Goal: Task Accomplishment & Management: Complete application form

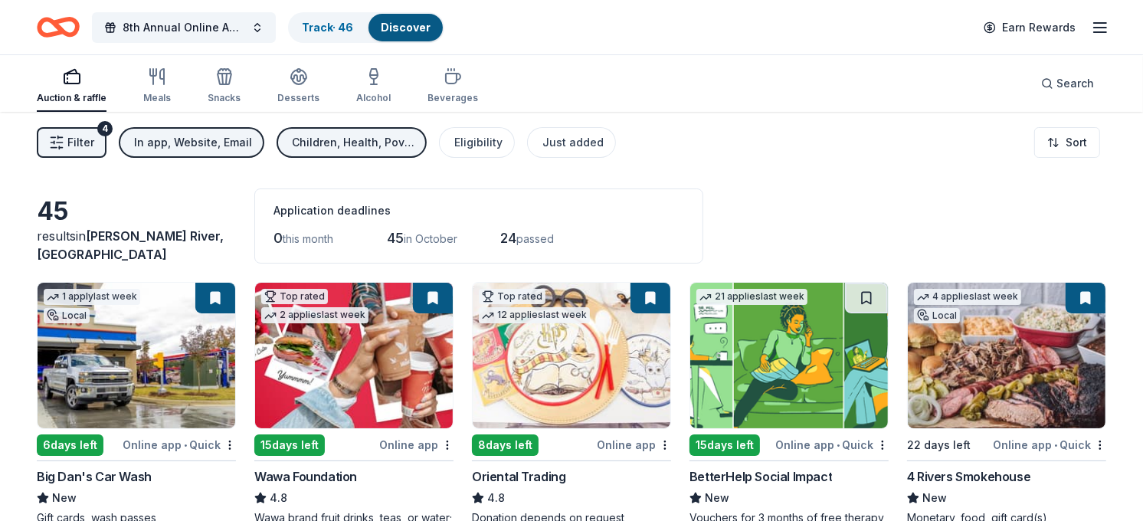
click at [1101, 32] on line "button" at bounding box center [1100, 32] width 12 height 0
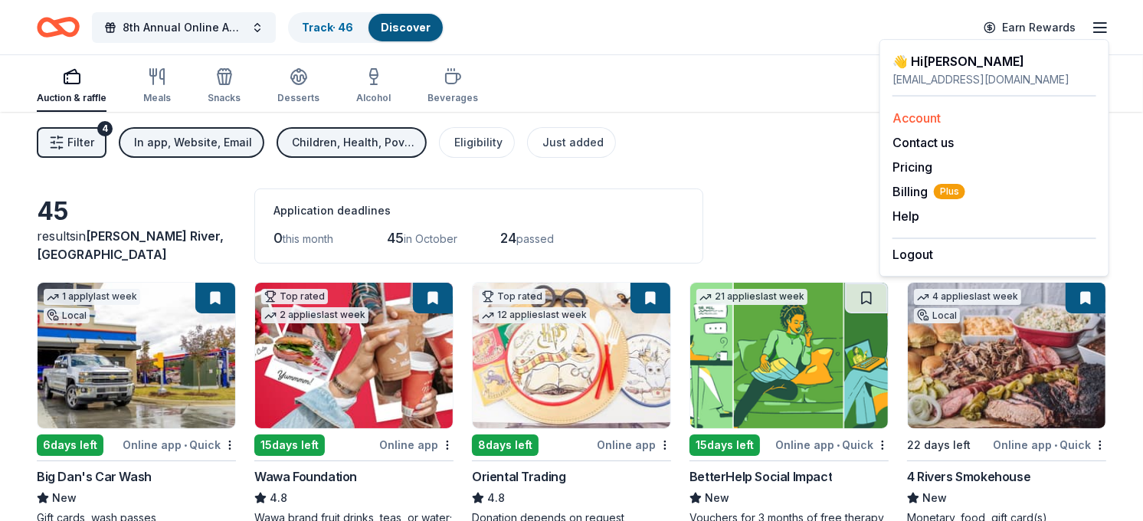
click at [919, 123] on link "Account" at bounding box center [916, 117] width 48 height 15
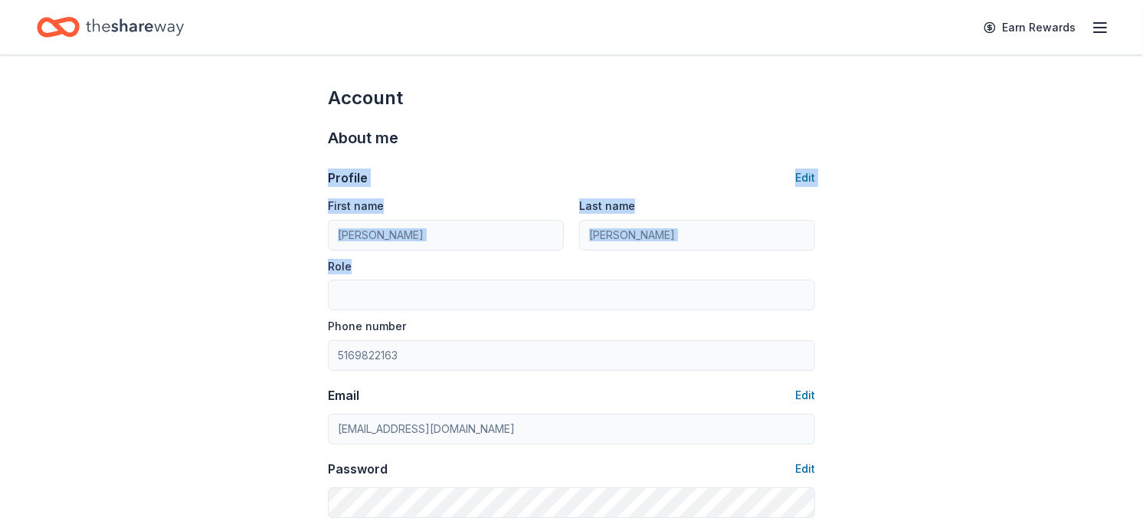
drag, startPoint x: 1140, startPoint y: 133, endPoint x: 1155, endPoint y: 274, distance: 142.5
click at [1142, 274] on html "Earn Rewards Account About me Profile Edit First name Michele Last name Connizz…" at bounding box center [571, 260] width 1143 height 521
copy div "Profile Edit First name Last name Role"
click at [1100, 31] on icon "button" at bounding box center [1100, 27] width 18 height 18
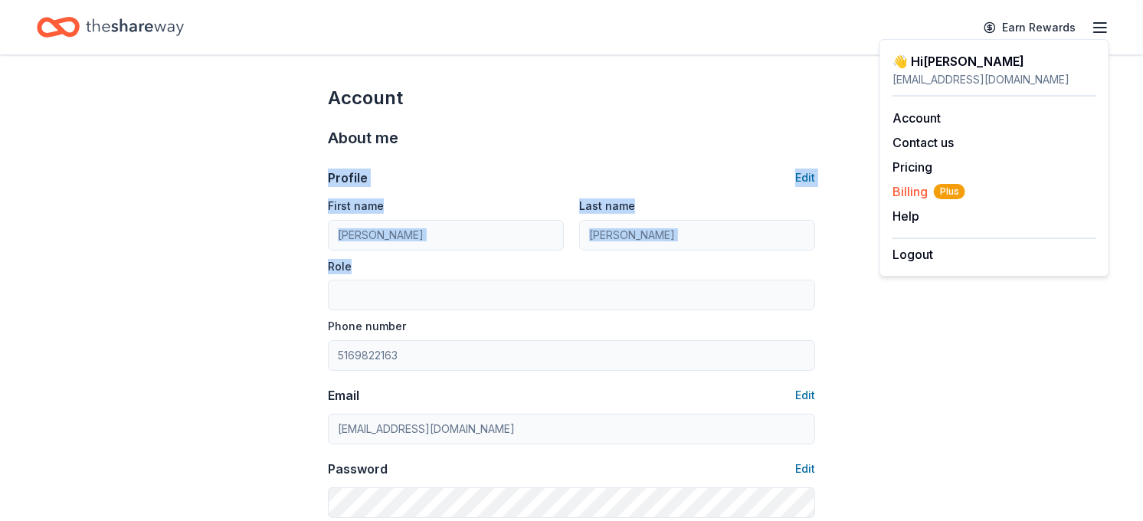
click at [913, 195] on span "Billing Plus" at bounding box center [928, 191] width 73 height 18
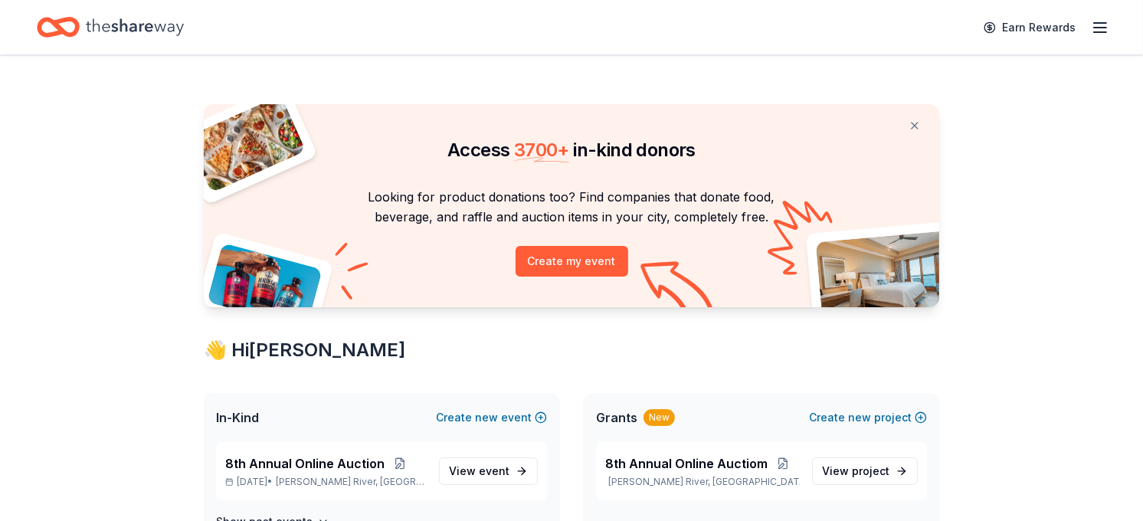
click at [1099, 25] on icon "button" at bounding box center [1100, 27] width 18 height 18
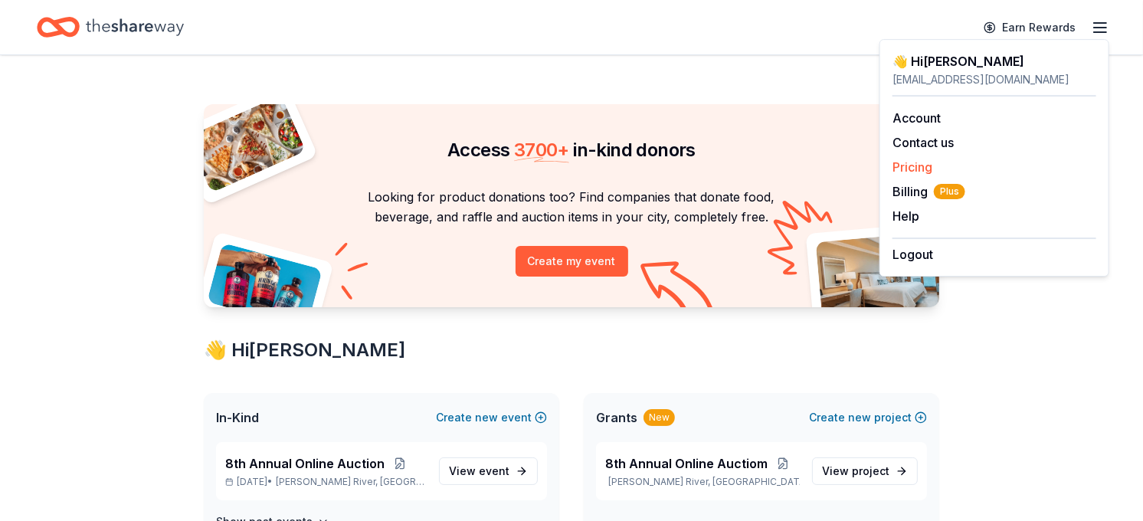
click at [912, 165] on link "Pricing" at bounding box center [912, 166] width 40 height 15
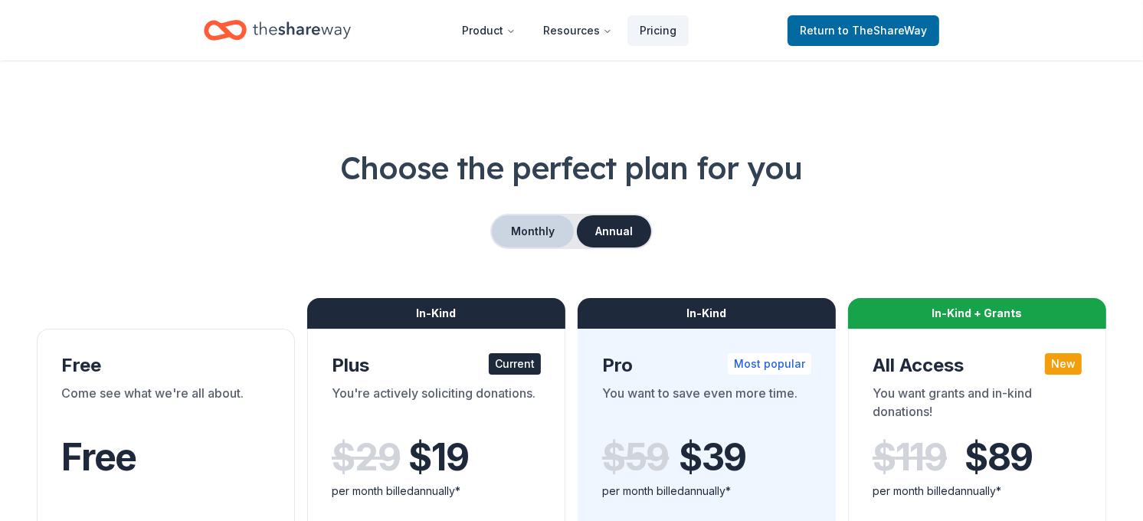
click at [555, 228] on button "Monthly" at bounding box center [533, 231] width 82 height 32
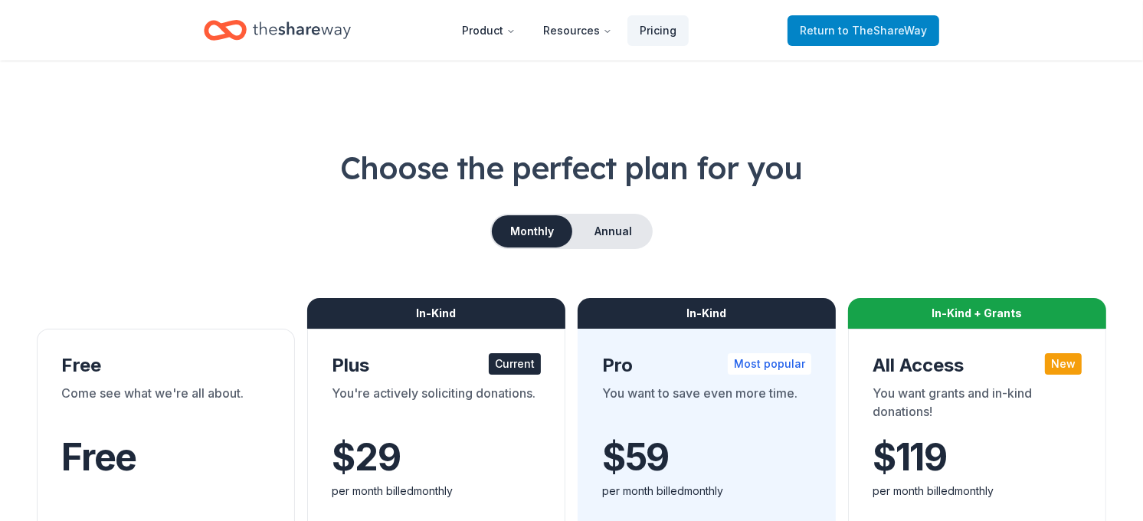
click at [823, 41] on link "Return to TheShareWay" at bounding box center [863, 30] width 152 height 31
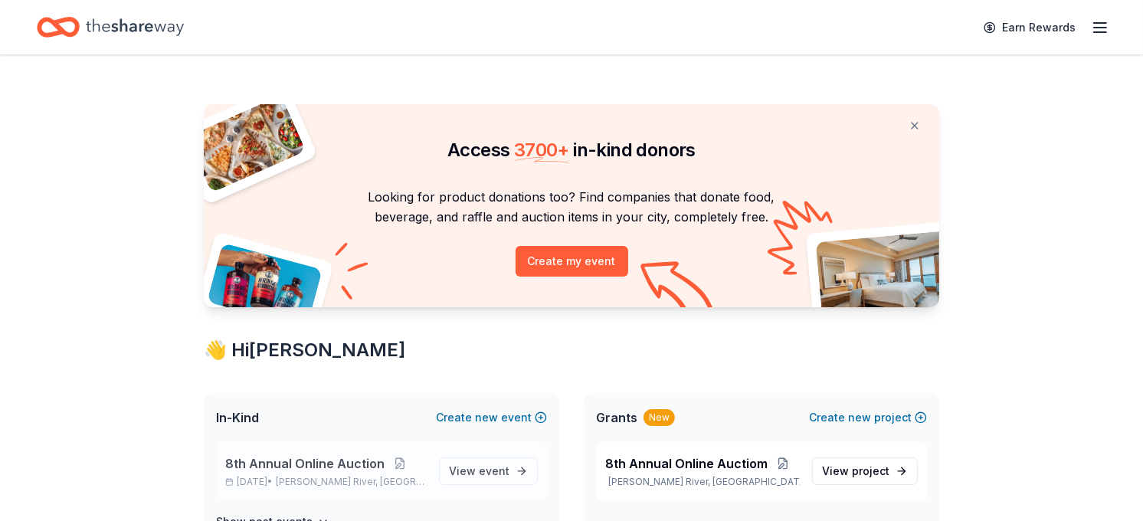
click at [262, 468] on span "8th Annual Online Auction" at bounding box center [304, 463] width 159 height 18
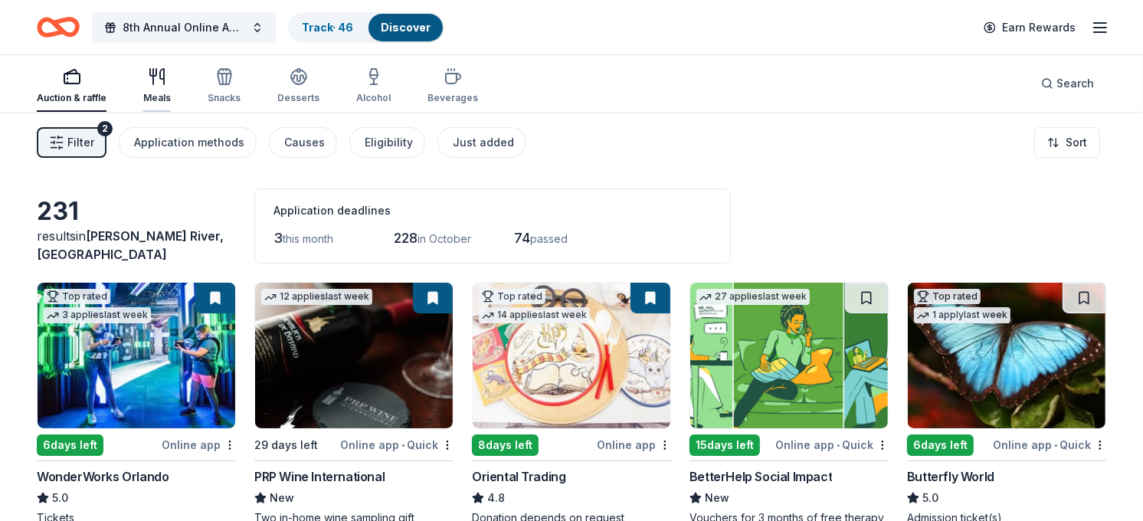
click at [150, 72] on icon "button" at bounding box center [153, 72] width 6 height 7
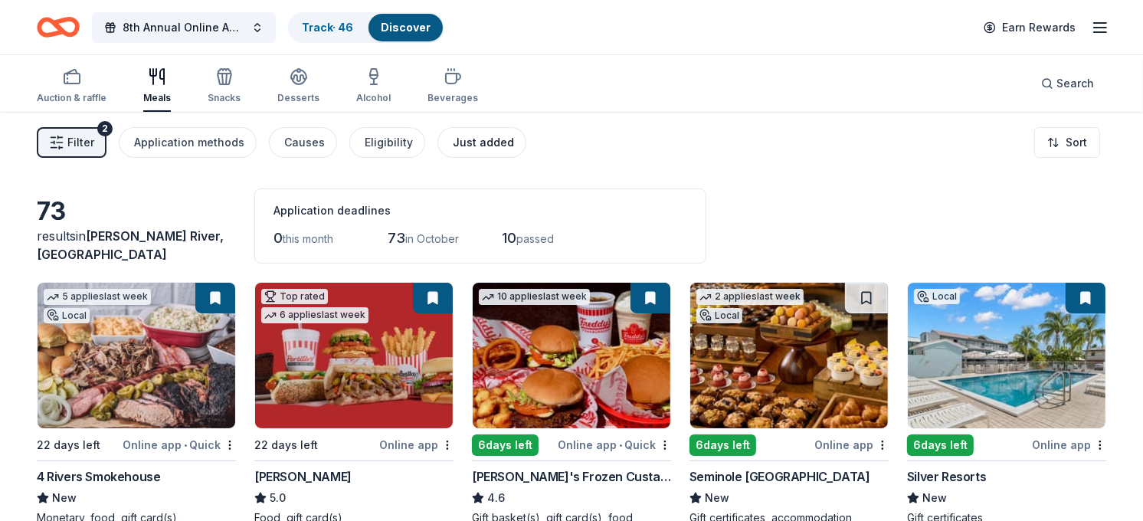
click at [453, 143] on div "Just added" at bounding box center [483, 142] width 61 height 18
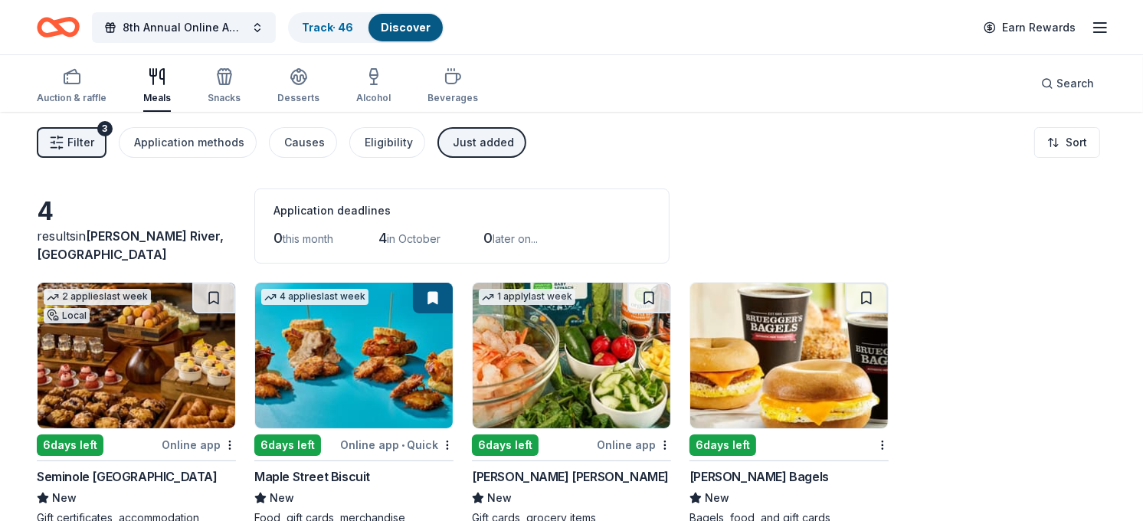
drag, startPoint x: 1140, startPoint y: 97, endPoint x: 1130, endPoint y: 221, distance: 124.5
click at [1130, 221] on div "8th Annual Online Auction Track · 46 Discover Earn Rewards Auction & raffle Mea…" at bounding box center [571, 316] width 1143 height 633
click at [157, 87] on div "Meals" at bounding box center [157, 85] width 28 height 37
click at [70, 141] on span "Filter" at bounding box center [80, 142] width 27 height 18
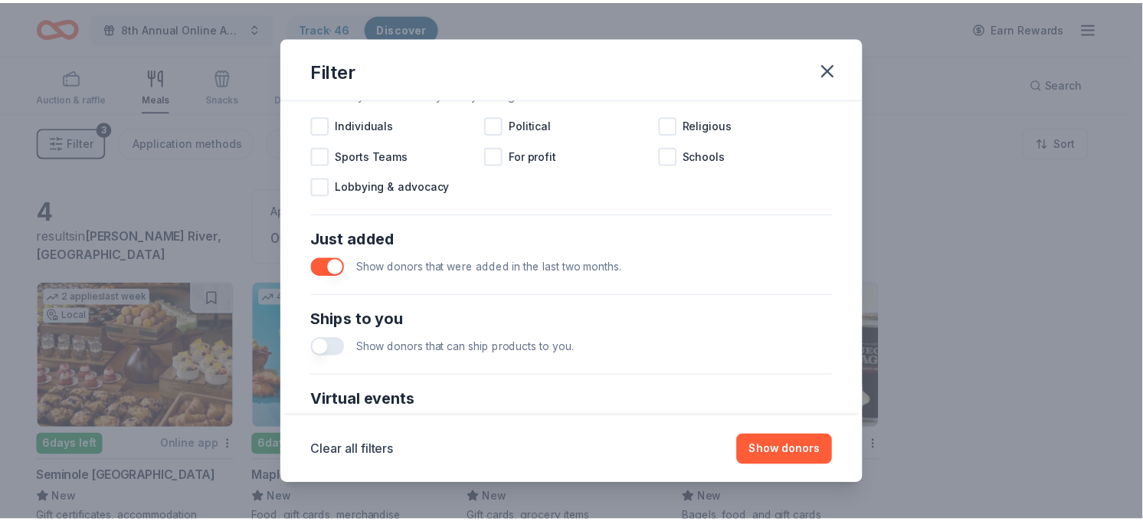
scroll to position [525, 0]
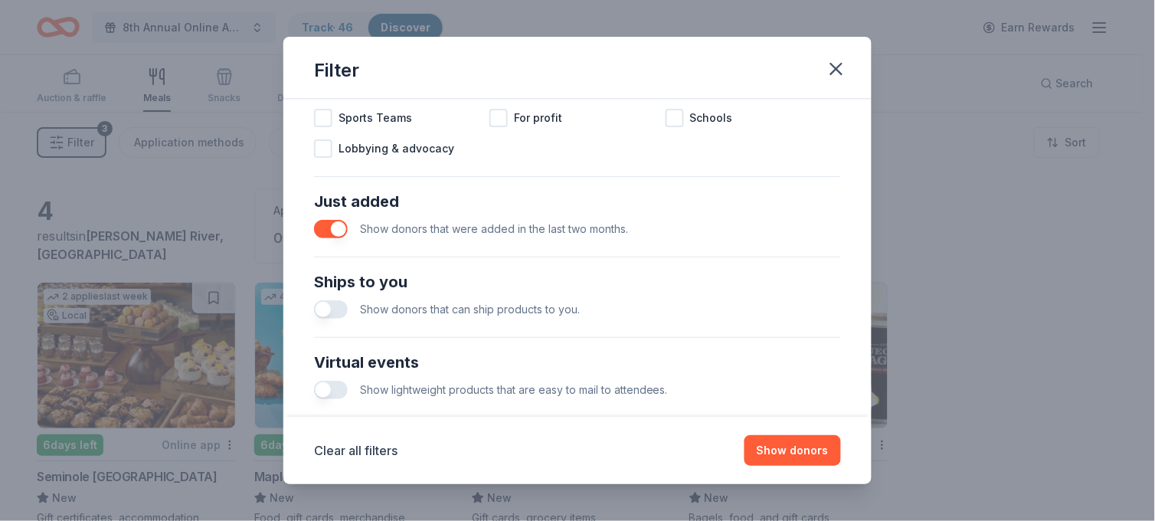
click at [323, 222] on button "button" at bounding box center [331, 229] width 34 height 18
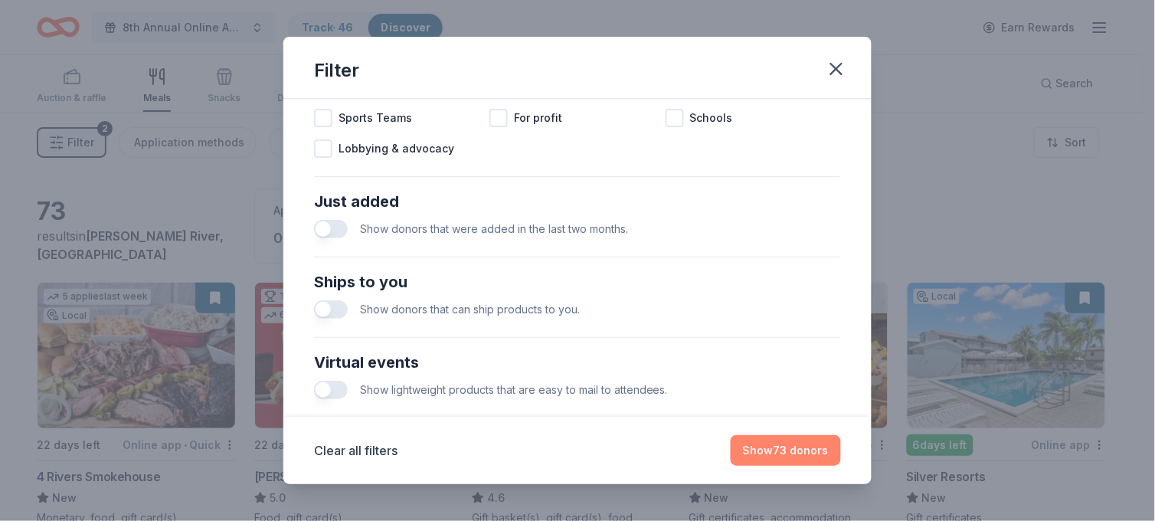
click at [792, 456] on button "Show 73 donors" at bounding box center [786, 450] width 110 height 31
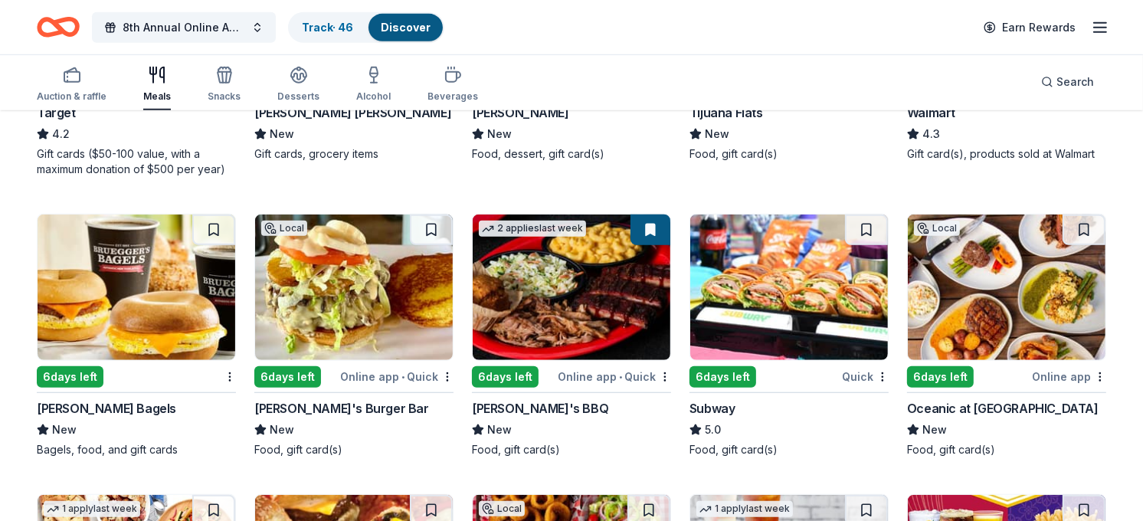
scroll to position [985, 0]
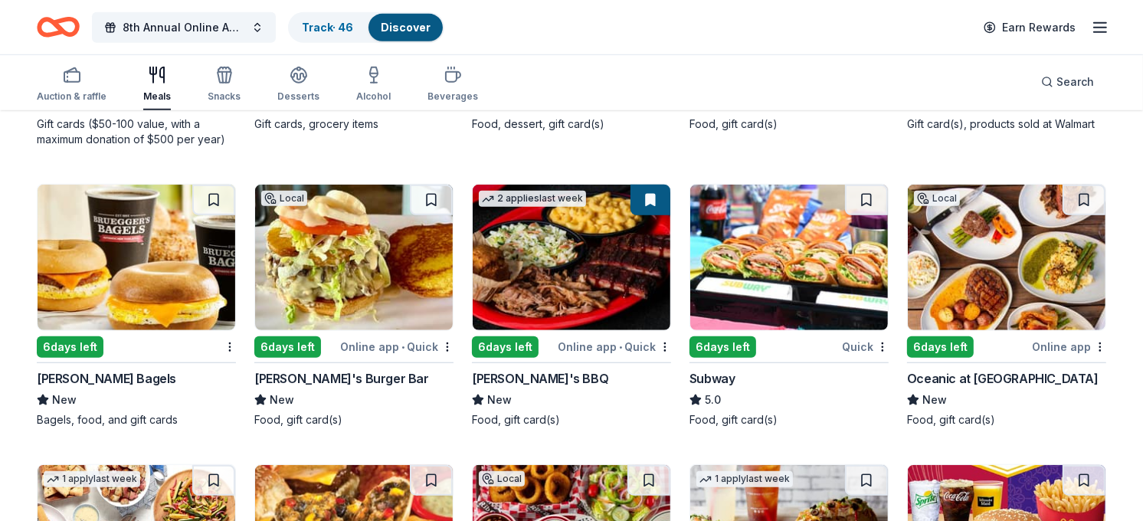
click at [317, 240] on img at bounding box center [354, 258] width 198 height 146
click at [809, 247] on img at bounding box center [789, 258] width 198 height 146
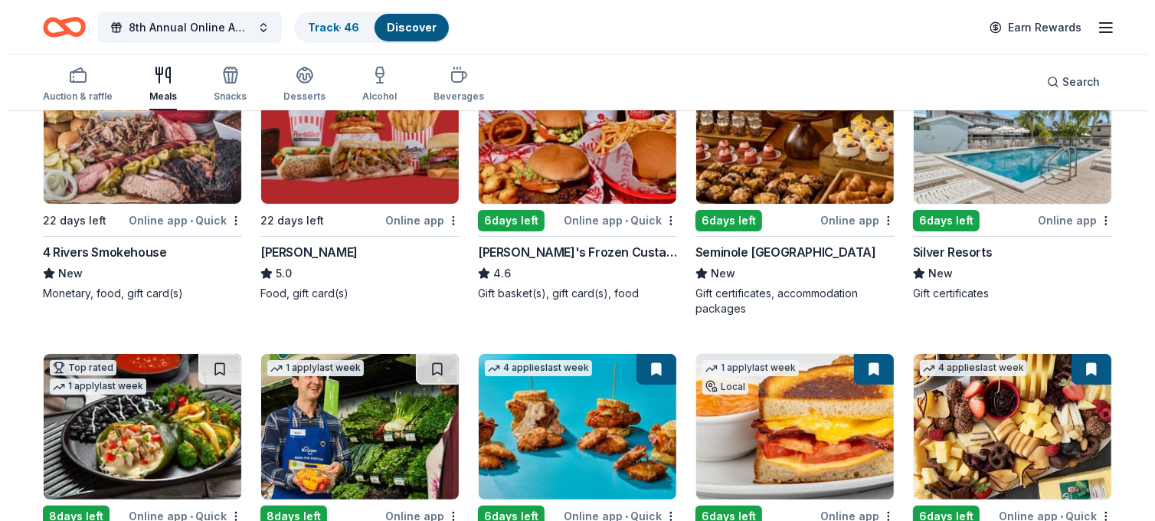
scroll to position [0, 0]
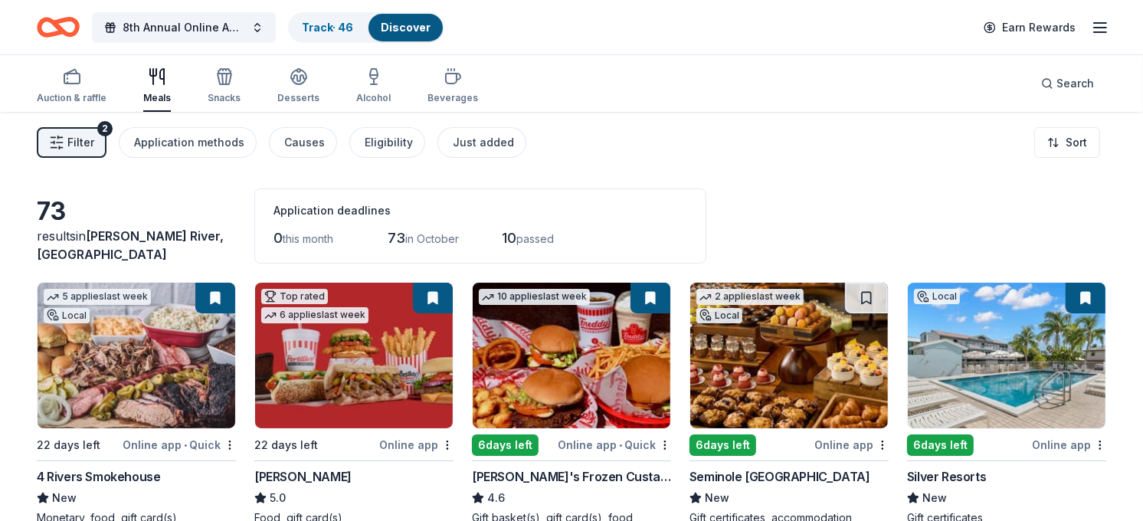
click at [77, 138] on span "Filter" at bounding box center [80, 142] width 27 height 18
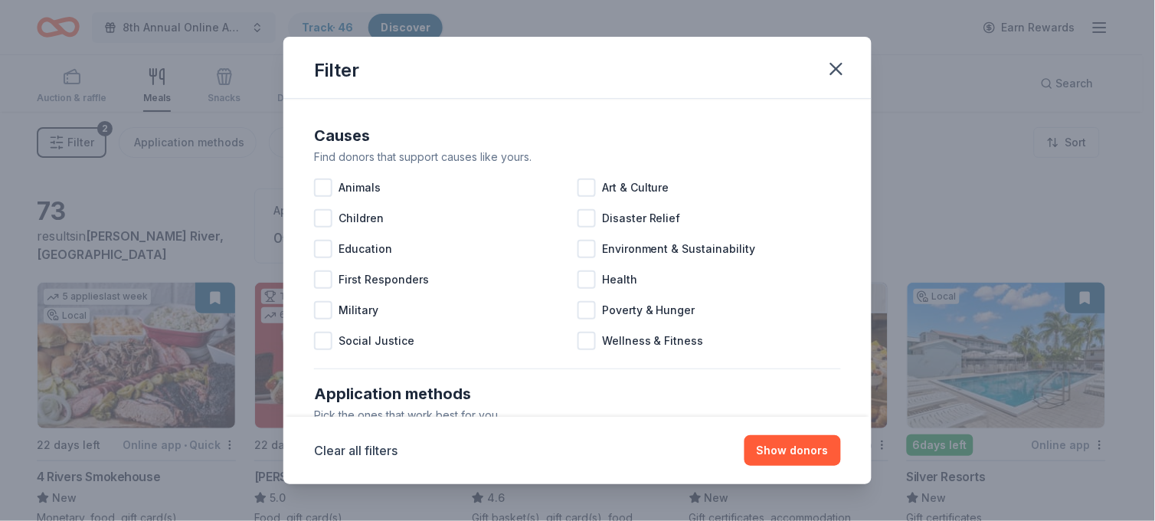
drag, startPoint x: 855, startPoint y: 156, endPoint x: 846, endPoint y: 169, distance: 16.6
click at [846, 169] on div "Causes Find donors that support causes like yours. Animals Art & Culture Childr…" at bounding box center [577, 257] width 588 height 317
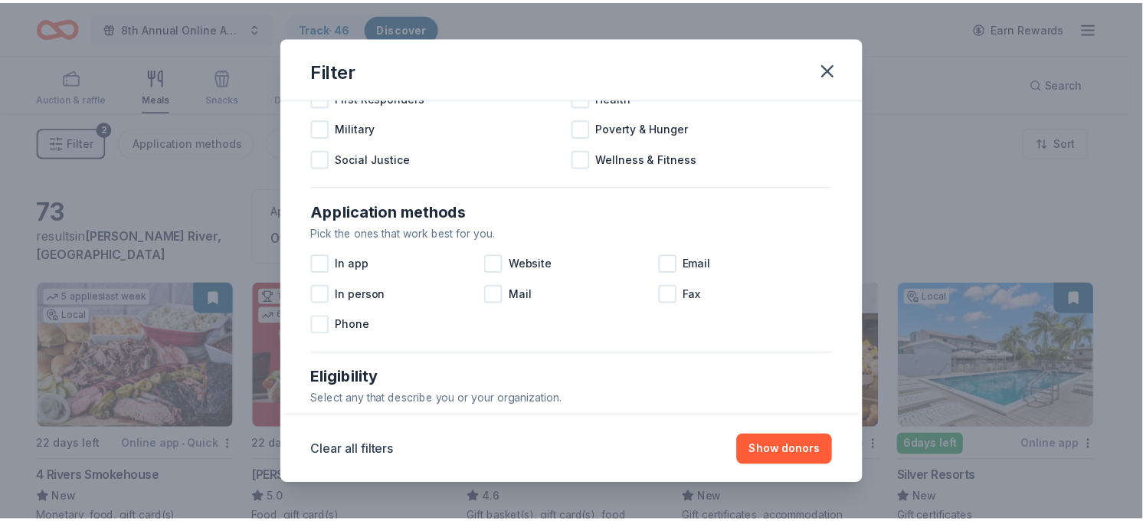
scroll to position [201, 0]
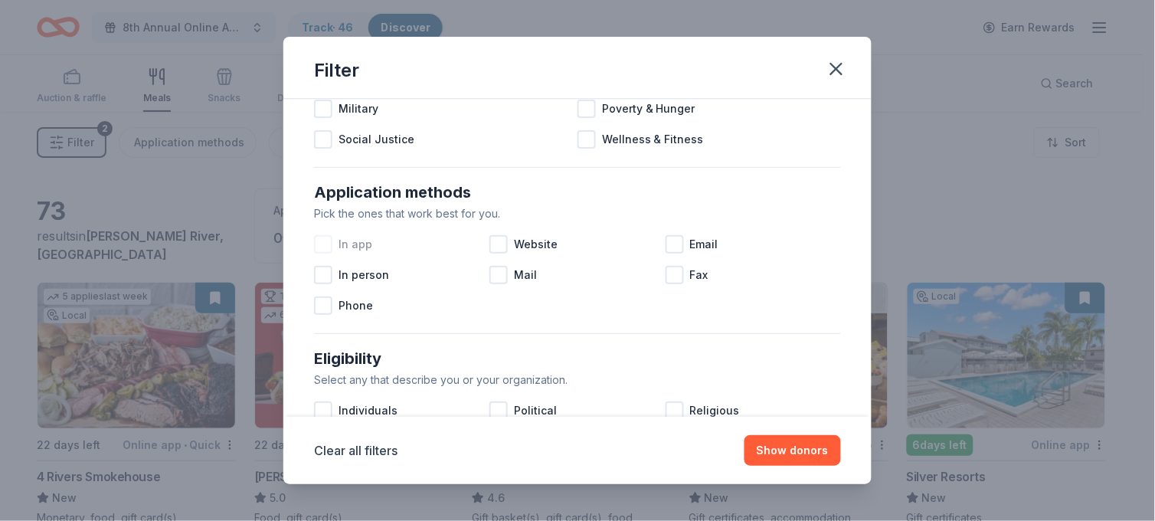
click at [329, 242] on div at bounding box center [323, 244] width 18 height 18
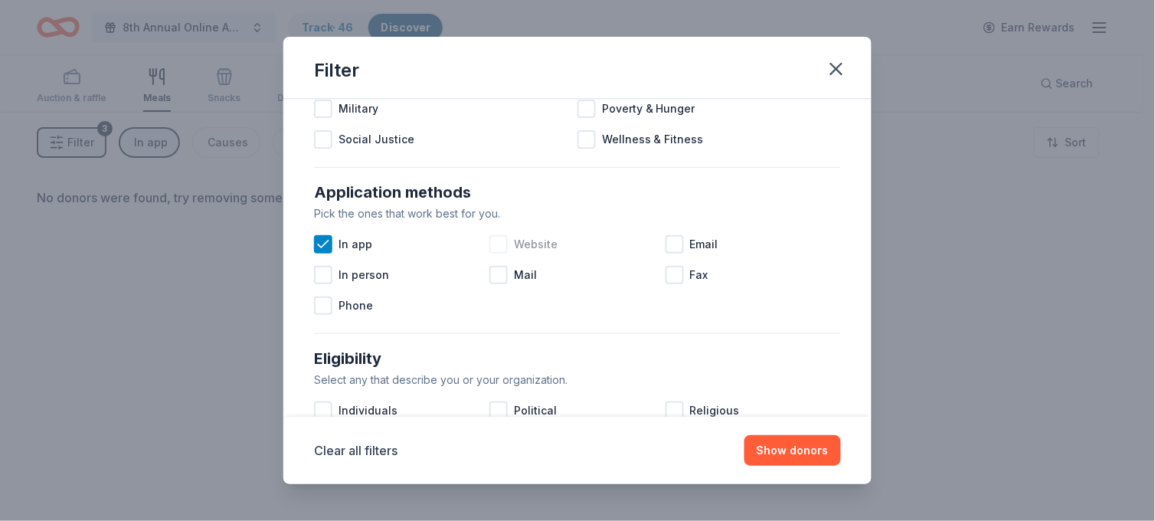
click at [493, 243] on div at bounding box center [498, 244] width 18 height 18
click at [667, 240] on div at bounding box center [675, 244] width 18 height 18
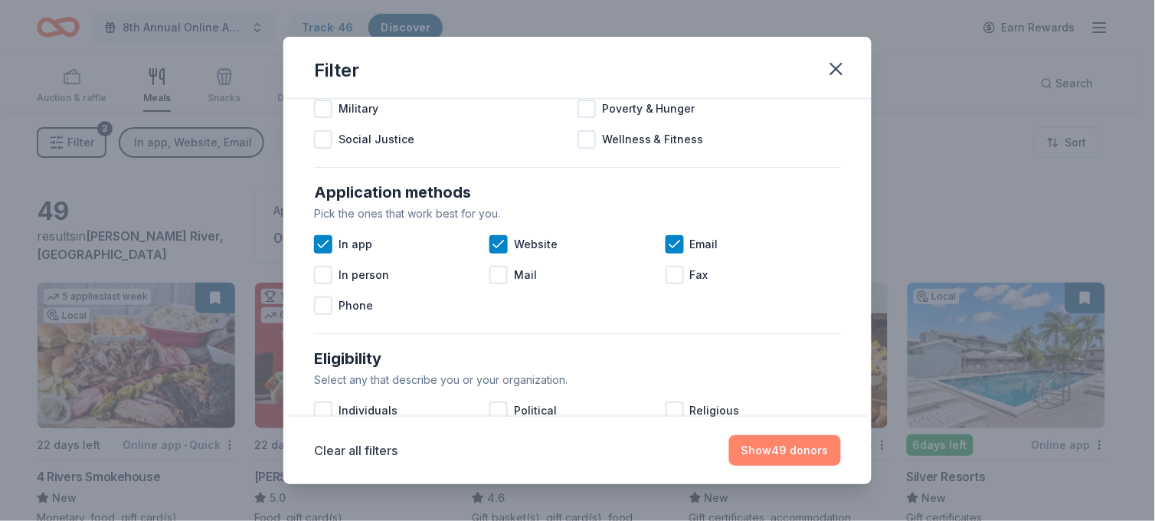
click at [791, 443] on button "Show 49 donors" at bounding box center [785, 450] width 112 height 31
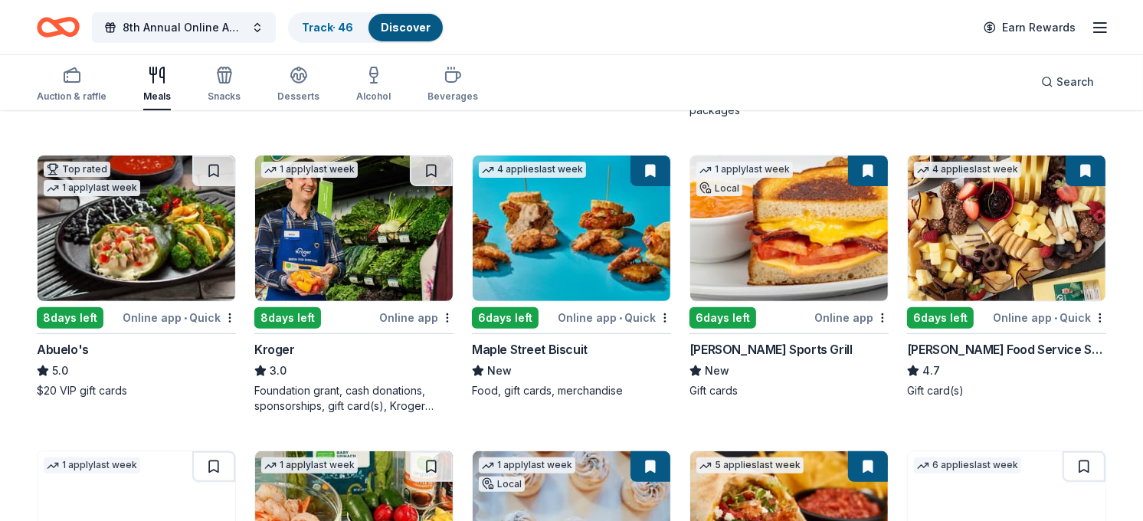
scroll to position [425, 0]
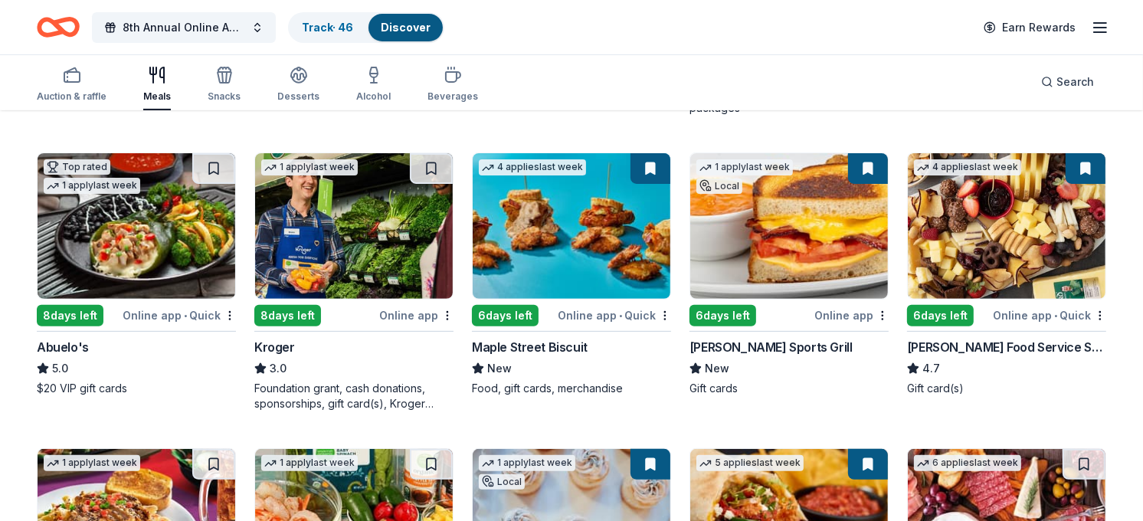
click at [348, 223] on img at bounding box center [354, 226] width 198 height 146
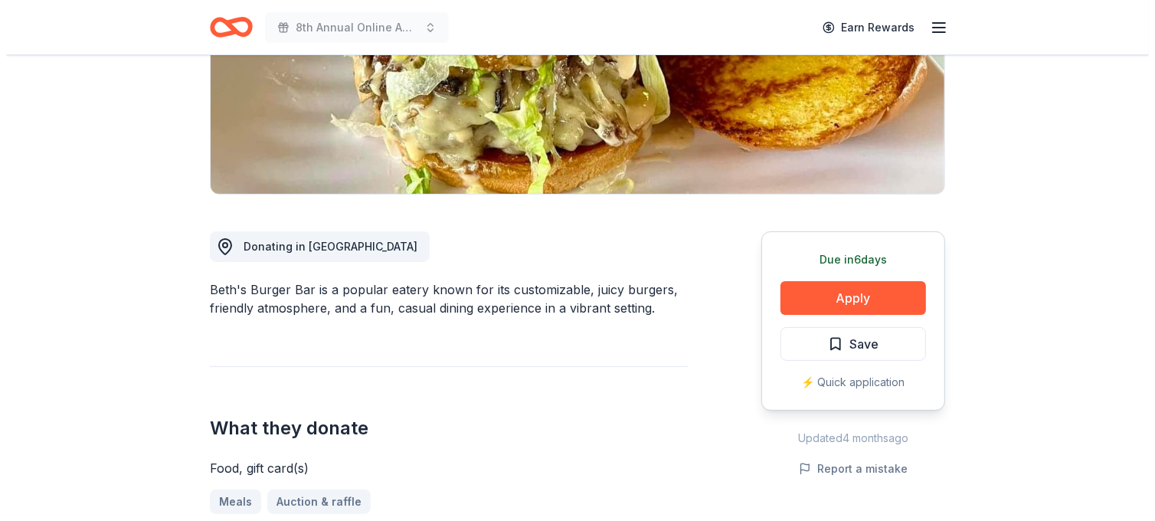
scroll to position [281, 0]
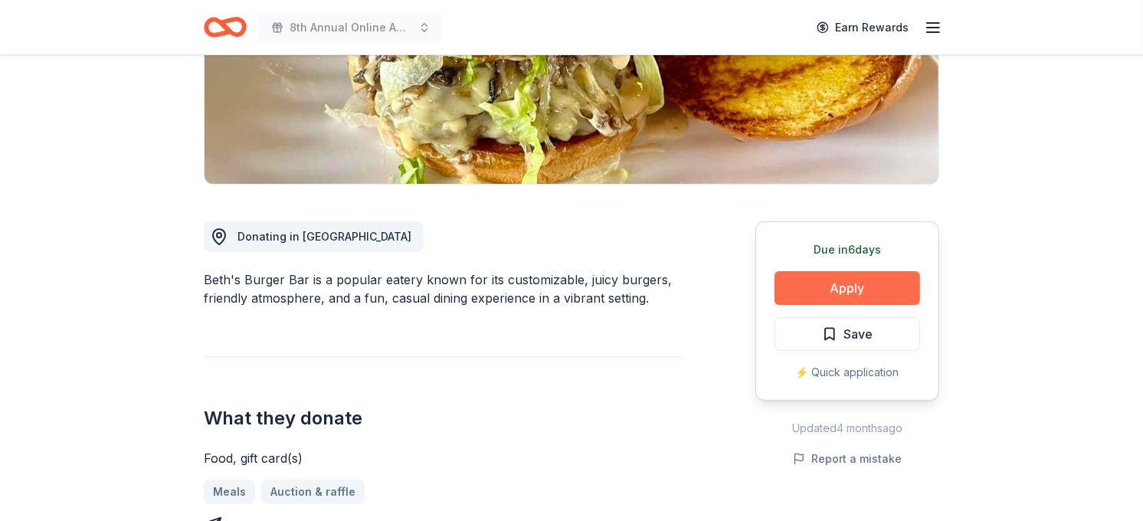
click at [853, 288] on button "Apply" at bounding box center [847, 288] width 146 height 34
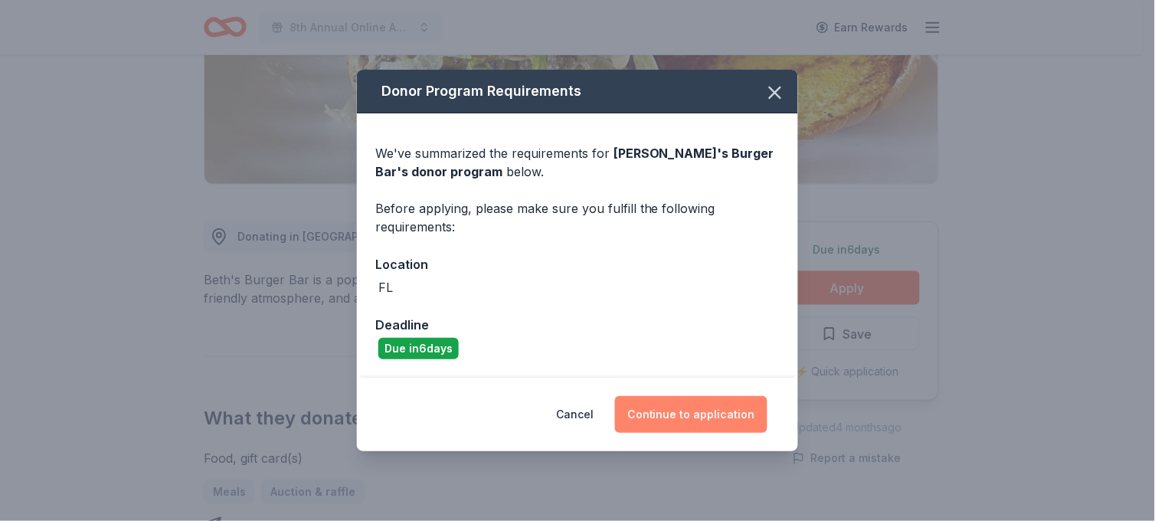
click at [687, 417] on button "Continue to application" at bounding box center [691, 414] width 152 height 37
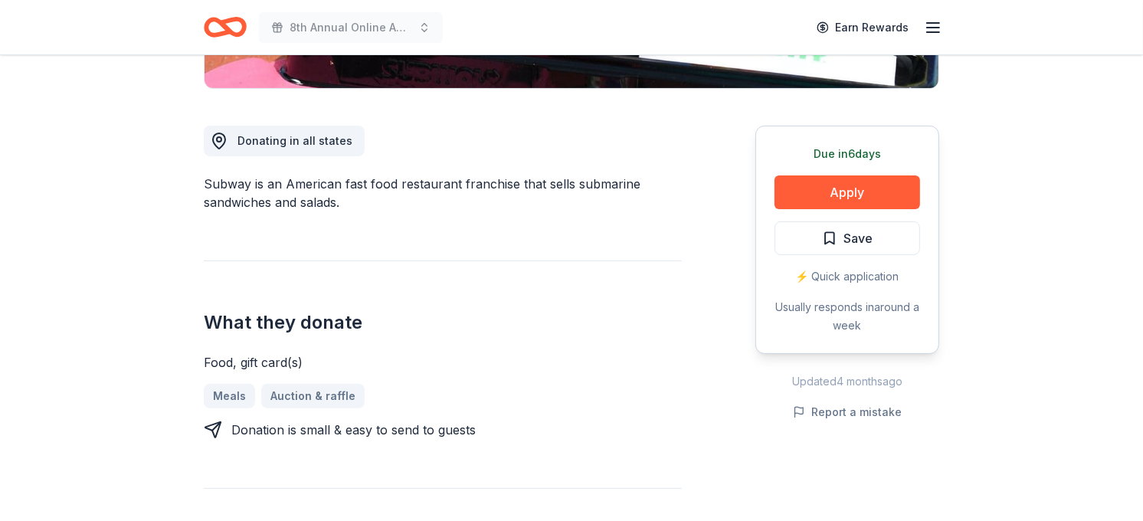
scroll to position [406, 0]
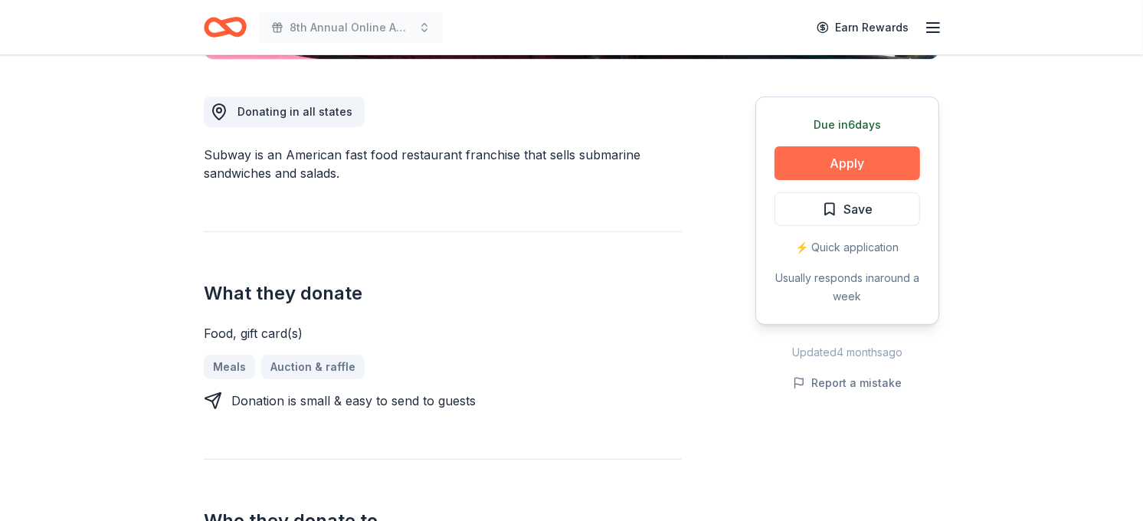
click at [845, 162] on button "Apply" at bounding box center [847, 163] width 146 height 34
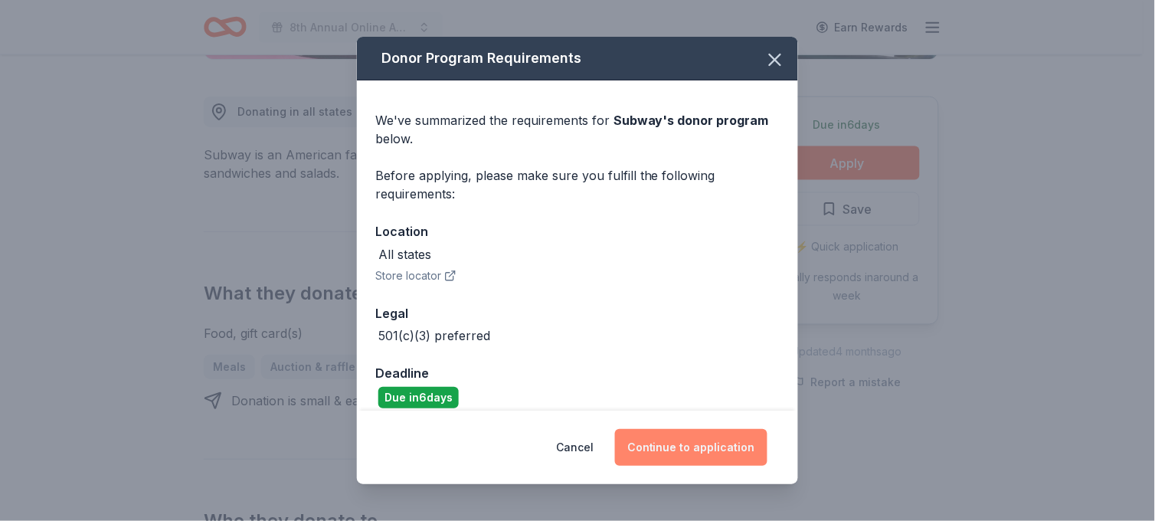
click at [679, 452] on button "Continue to application" at bounding box center [691, 447] width 152 height 37
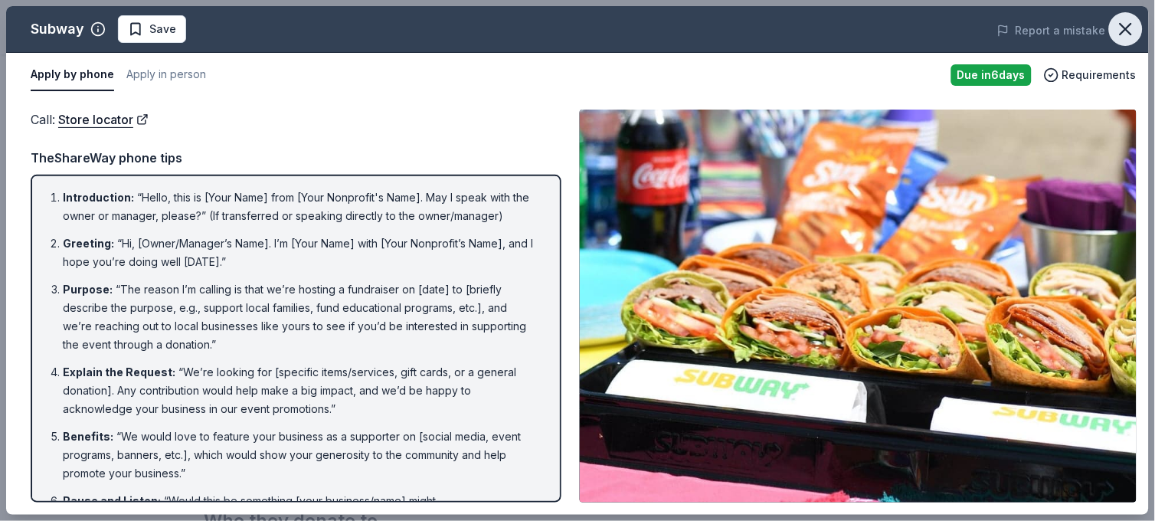
click at [1118, 36] on icon "button" at bounding box center [1125, 28] width 21 height 21
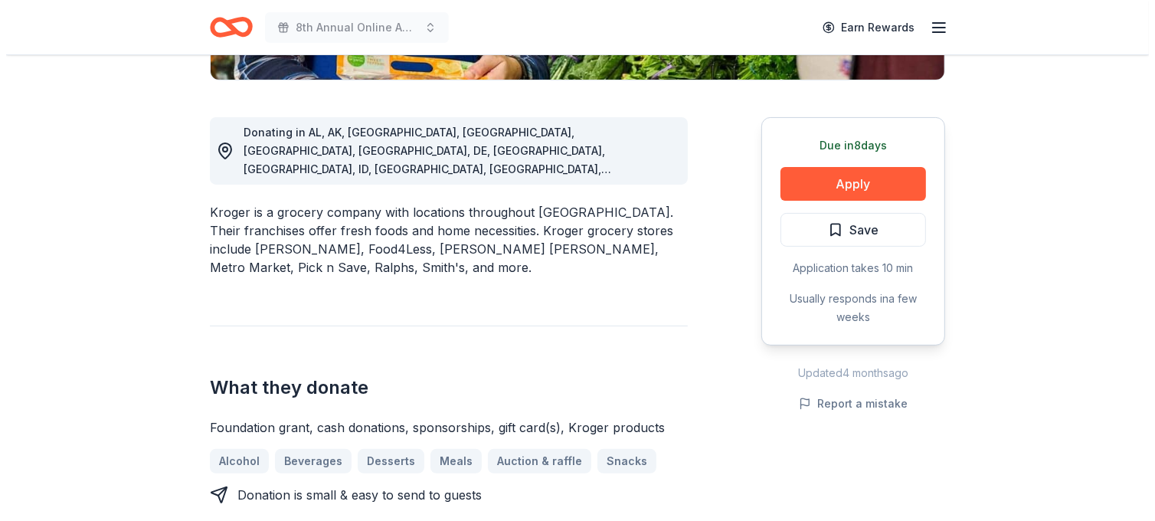
scroll to position [381, 0]
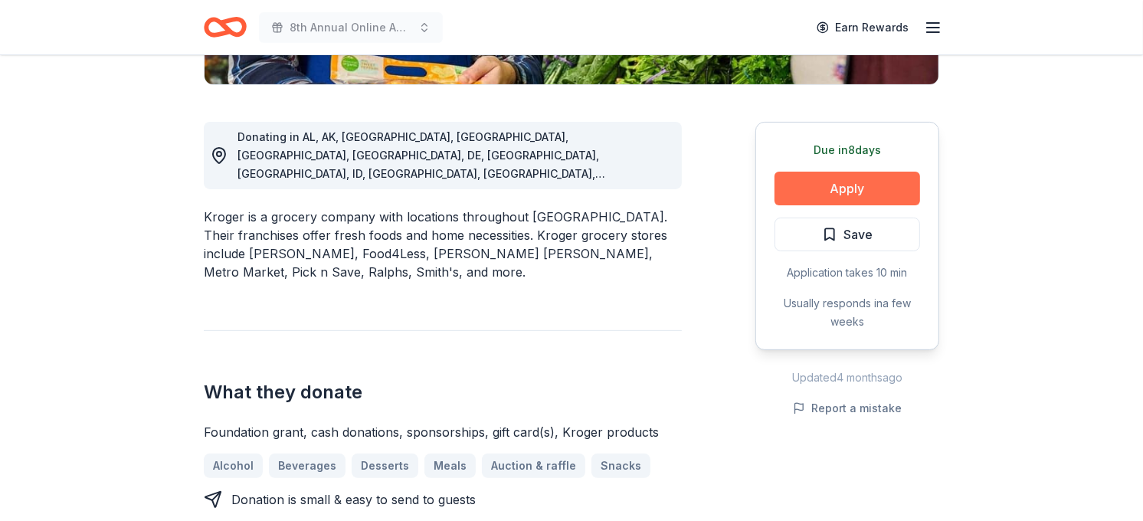
click at [853, 182] on button "Apply" at bounding box center [847, 189] width 146 height 34
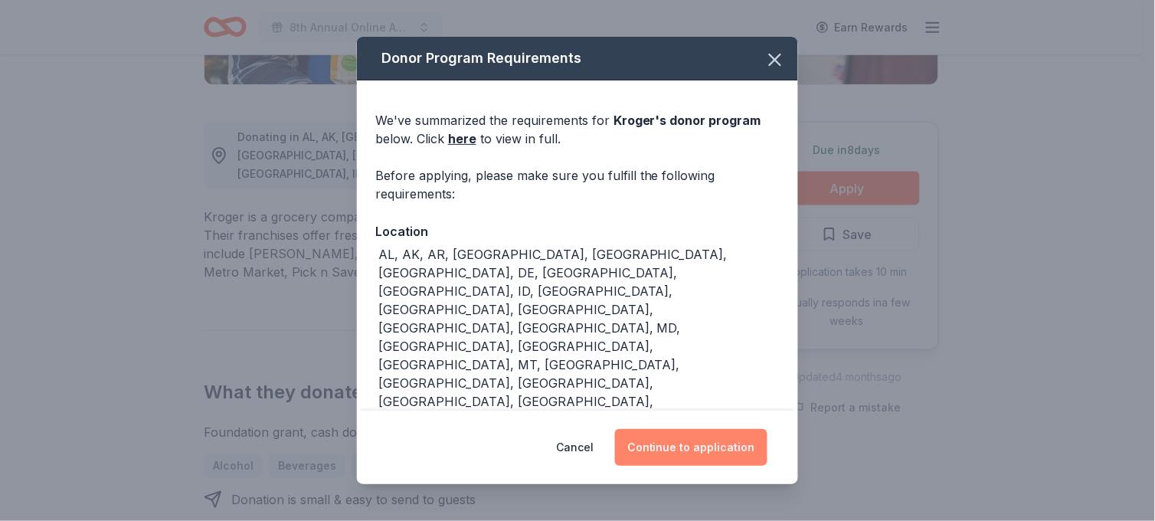
click at [682, 452] on button "Continue to application" at bounding box center [691, 447] width 152 height 37
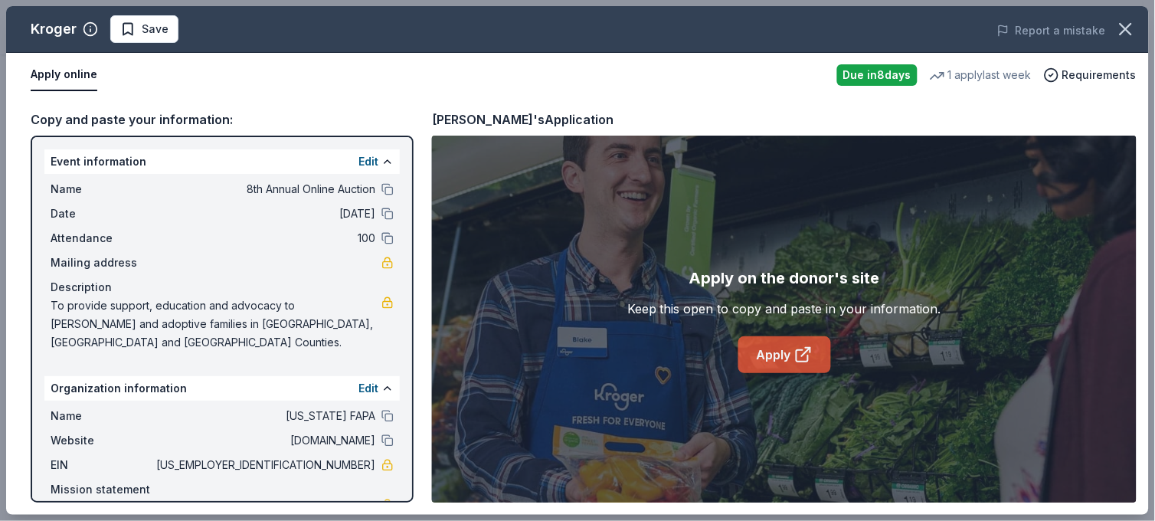
click at [784, 359] on link "Apply" at bounding box center [784, 354] width 93 height 37
